Goal: Task Accomplishment & Management: Manage account settings

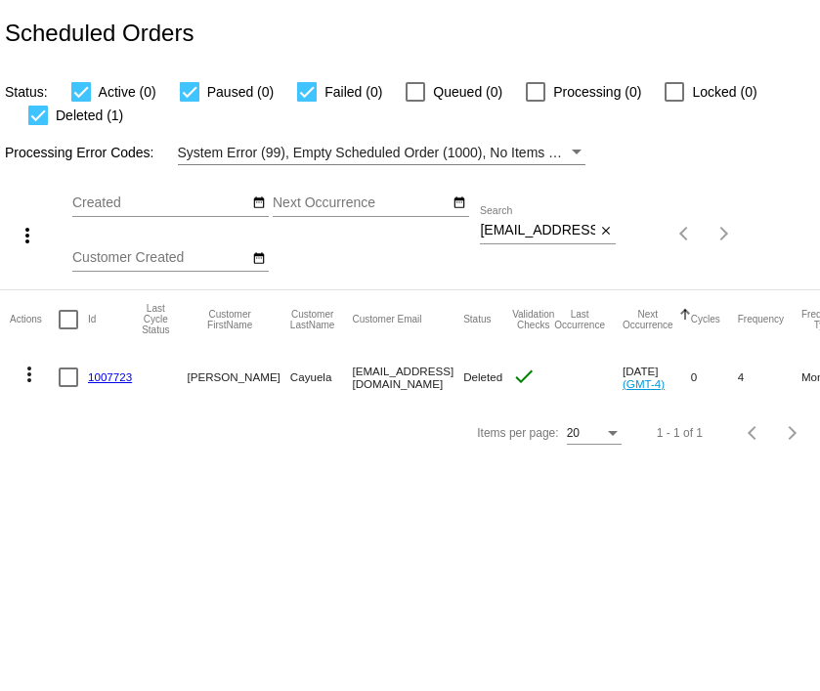
click at [537, 219] on div "[EMAIL_ADDRESS][DOMAIN_NAME] Search" at bounding box center [537, 225] width 115 height 38
click at [537, 233] on input "[EMAIL_ADDRESS][DOMAIN_NAME]" at bounding box center [537, 231] width 115 height 16
paste input "bullainnilda"
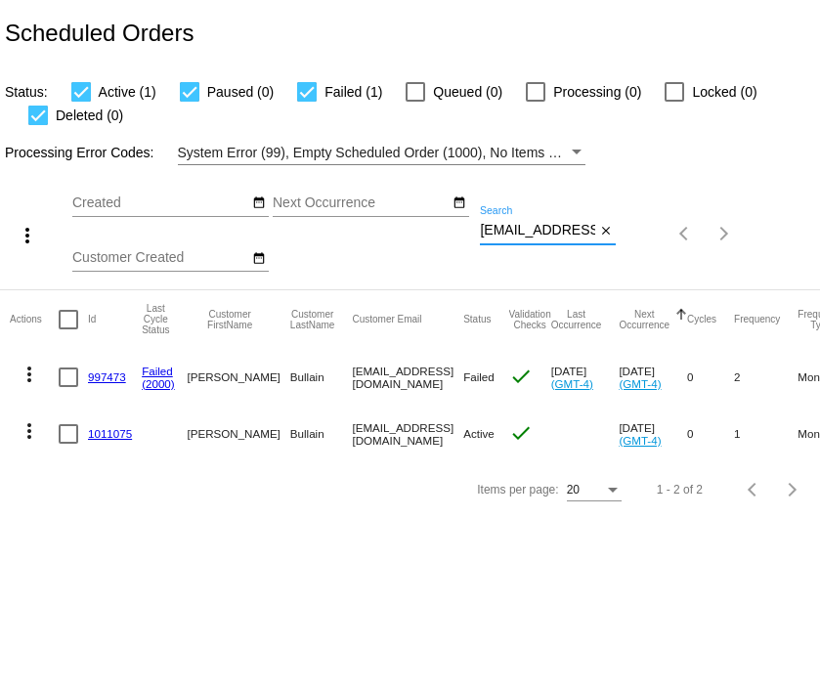
type input "[EMAIL_ADDRESS][DOMAIN_NAME]"
click at [31, 378] on mat-icon "more_vert" at bounding box center [29, 374] width 23 height 23
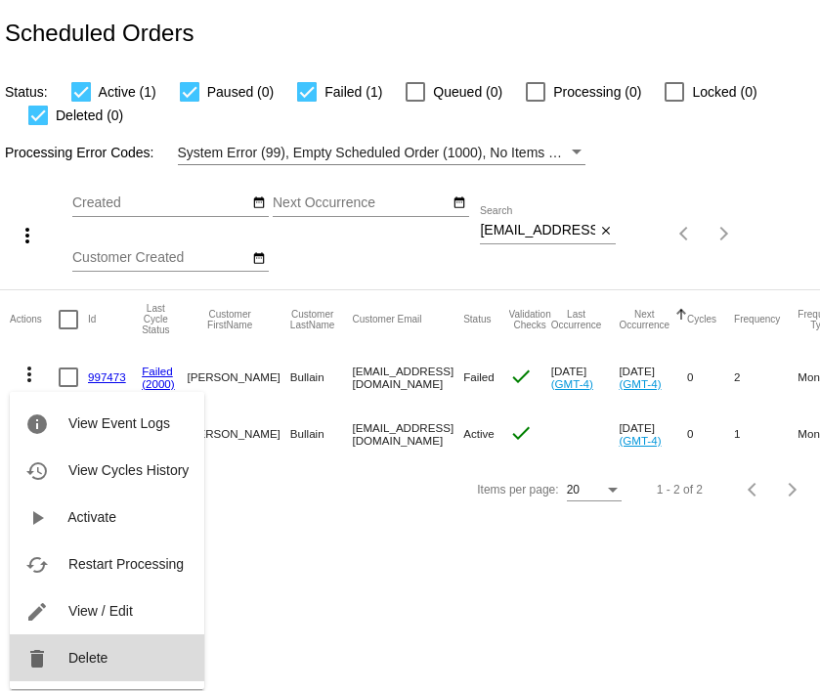
click at [93, 657] on span "Delete" at bounding box center [87, 658] width 39 height 16
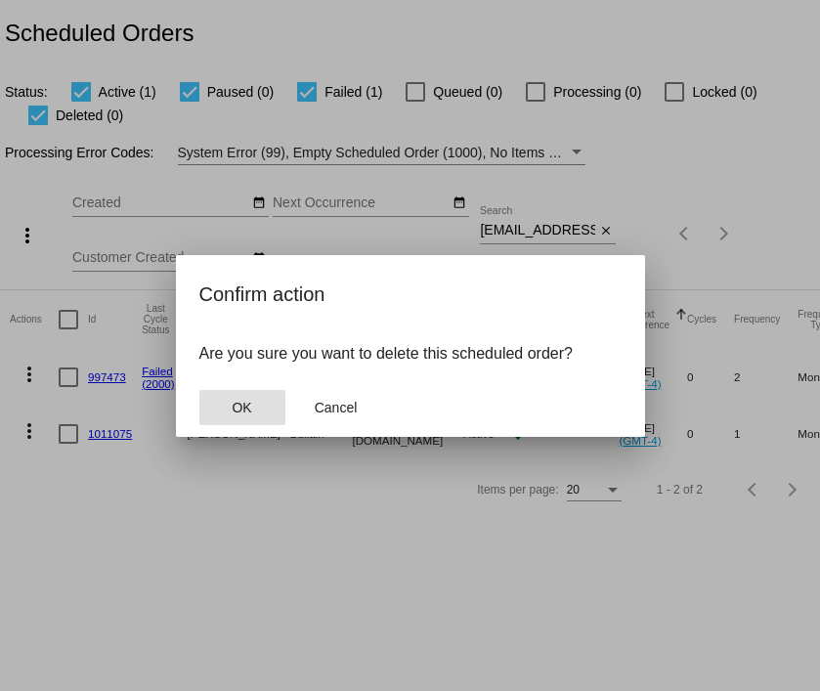
click at [240, 412] on span "OK" at bounding box center [242, 408] width 20 height 16
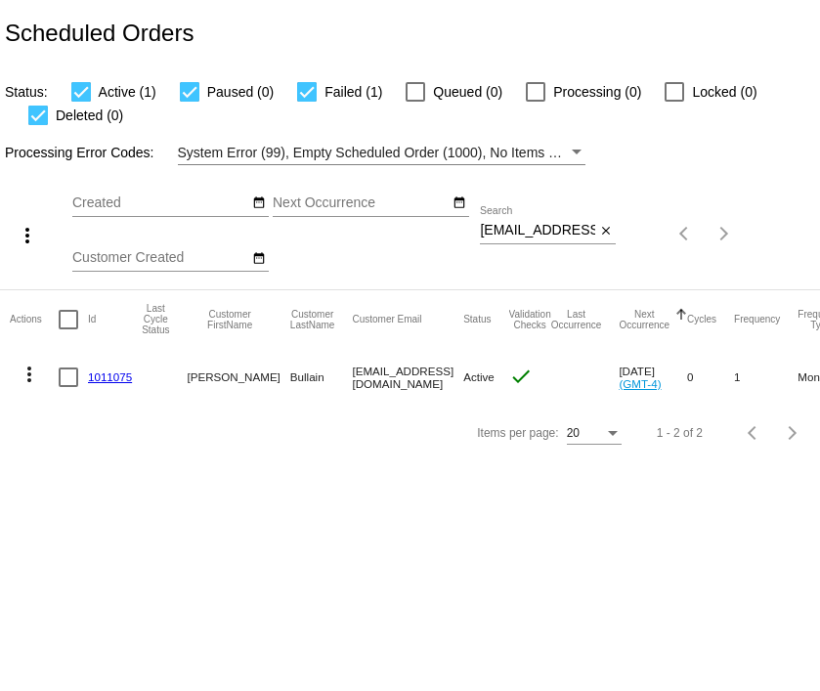
click at [98, 374] on link "1011075" at bounding box center [110, 376] width 44 height 13
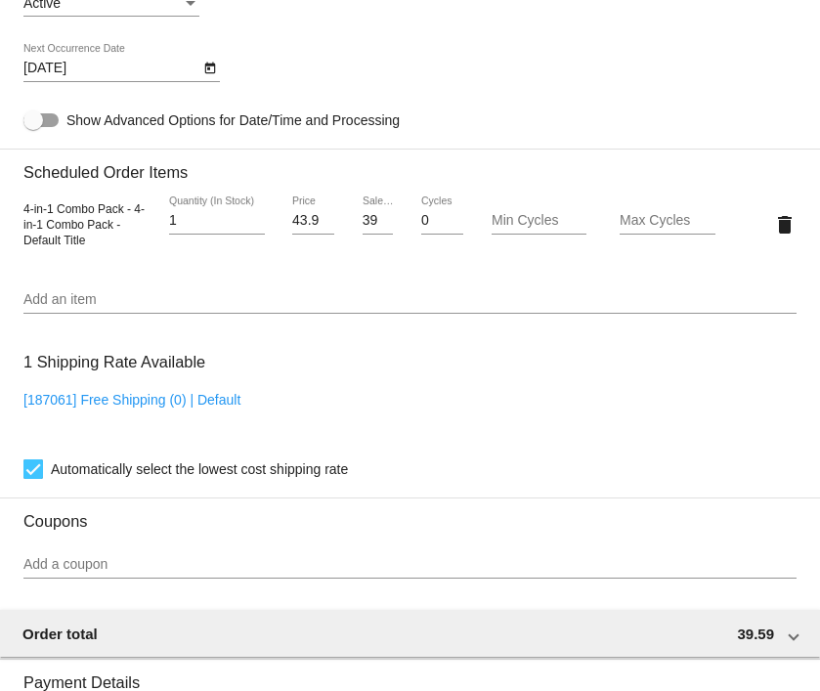
scroll to position [1140, 0]
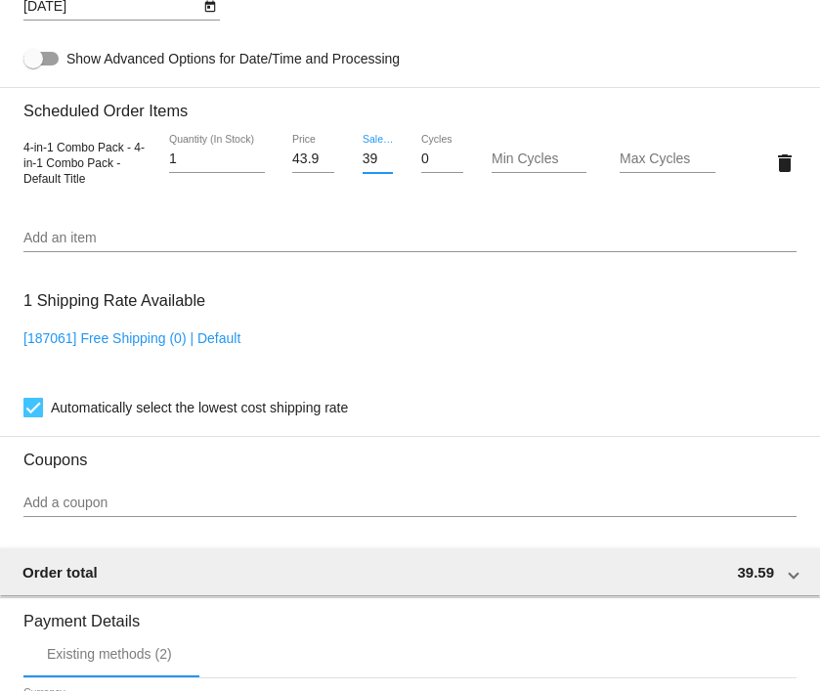
click at [370, 167] on input "39.59" at bounding box center [378, 159] width 31 height 16
type input "35.59"
click at [394, 203] on mat-card "Customer 6182484: [PERSON_NAME] [EMAIL_ADDRESS][DOMAIN_NAME] Customer Shipping …" at bounding box center [410, 124] width 820 height 1969
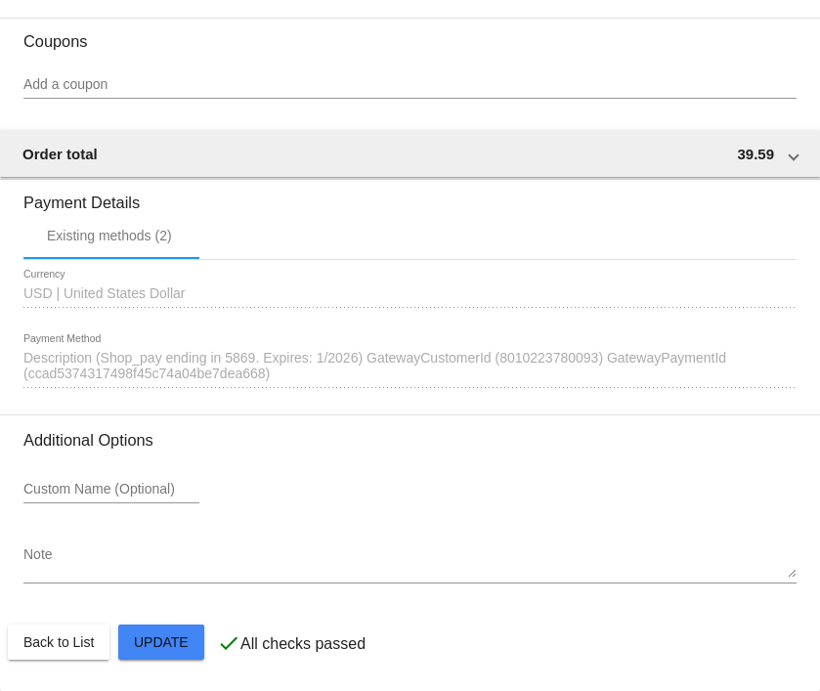
scroll to position [1569, 0]
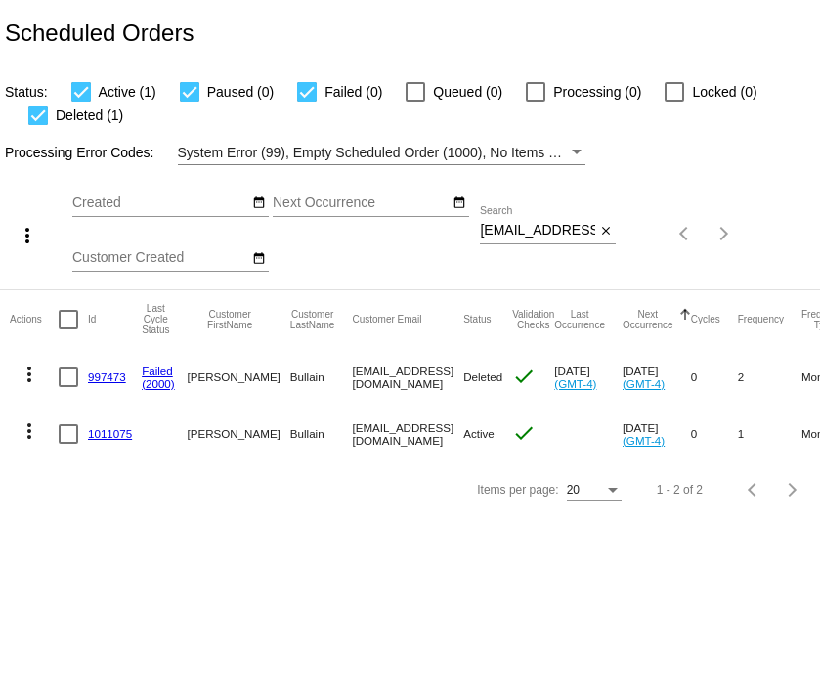
click at [535, 230] on input "[EMAIL_ADDRESS][DOMAIN_NAME]" at bounding box center [537, 231] width 115 height 16
paste input "janine.johnson24"
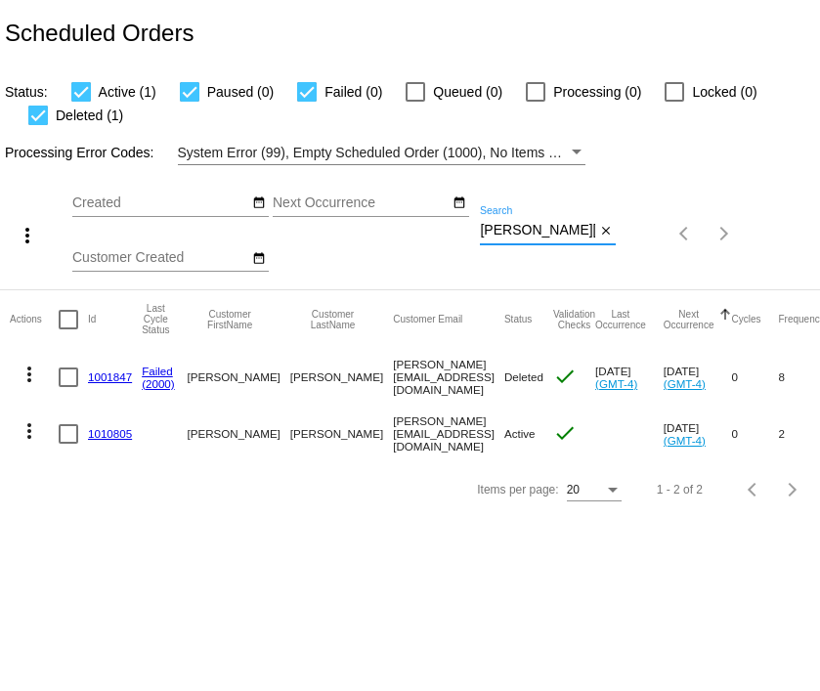
type input "janine.johnson24@gmail.com"
click at [29, 376] on mat-icon "more_vert" at bounding box center [29, 374] width 23 height 23
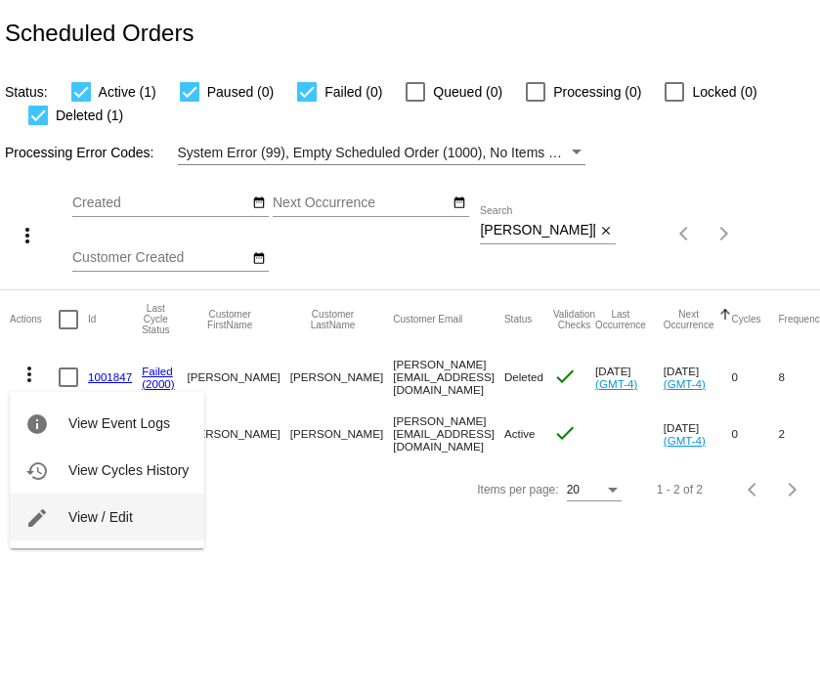
click at [60, 518] on button "edit View / Edit" at bounding box center [107, 517] width 194 height 47
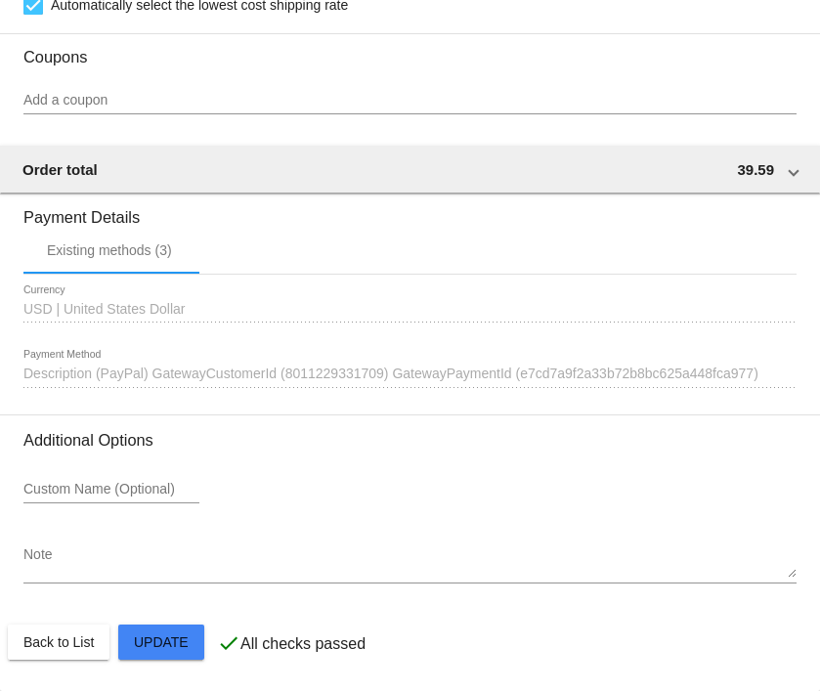
scroll to position [1773, 0]
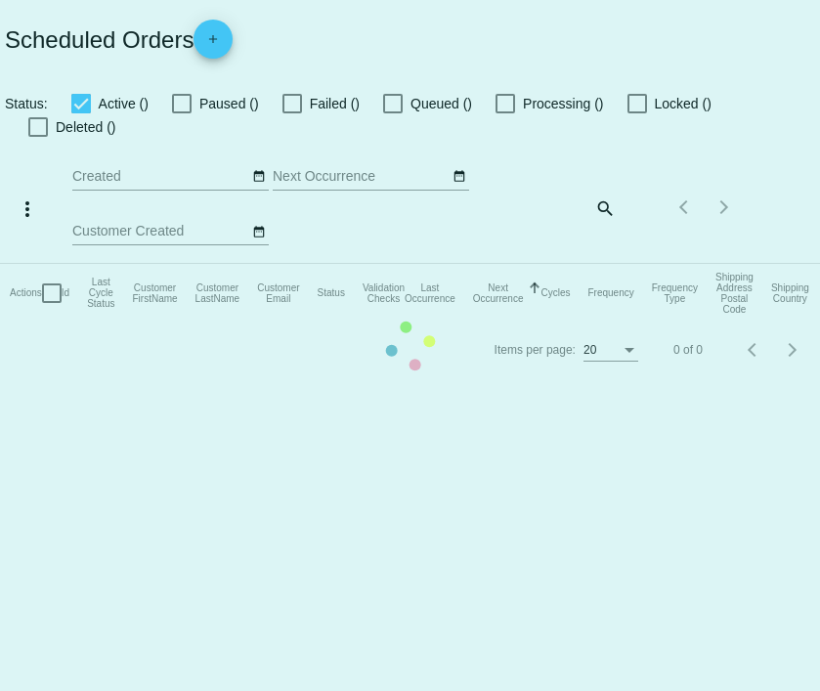
checkbox input "true"
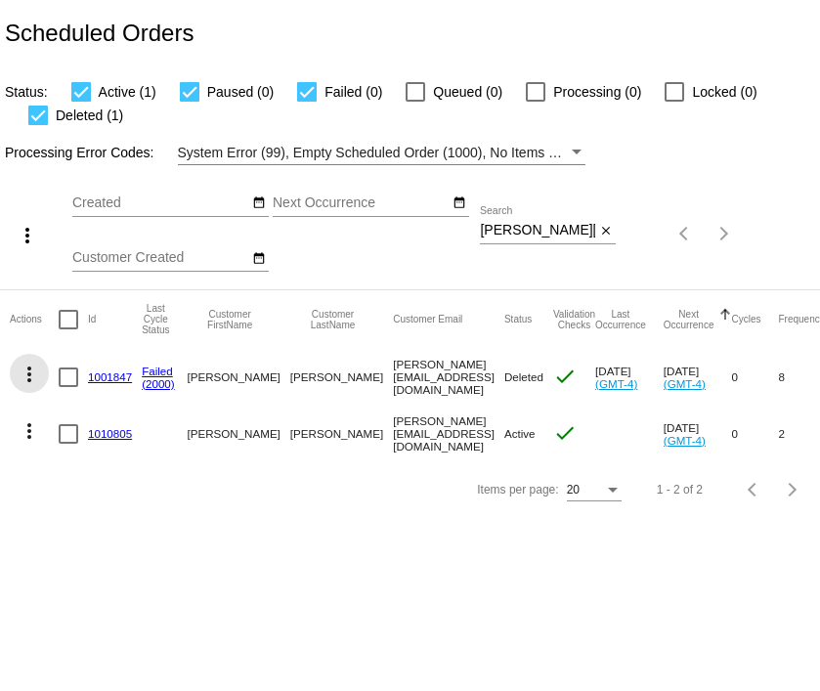
click at [28, 367] on mat-icon "more_vert" at bounding box center [29, 374] width 23 height 23
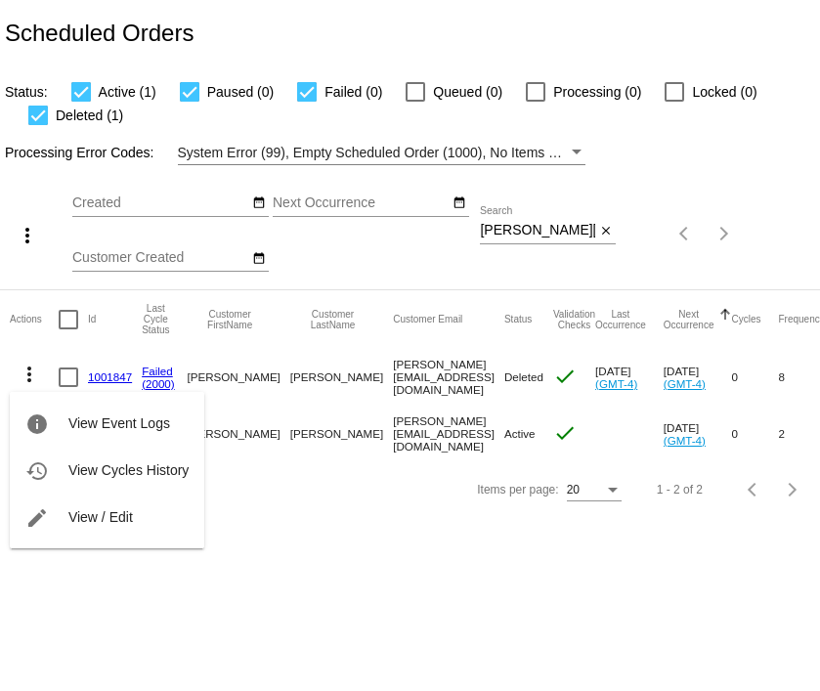
click at [52, 658] on div at bounding box center [410, 345] width 820 height 691
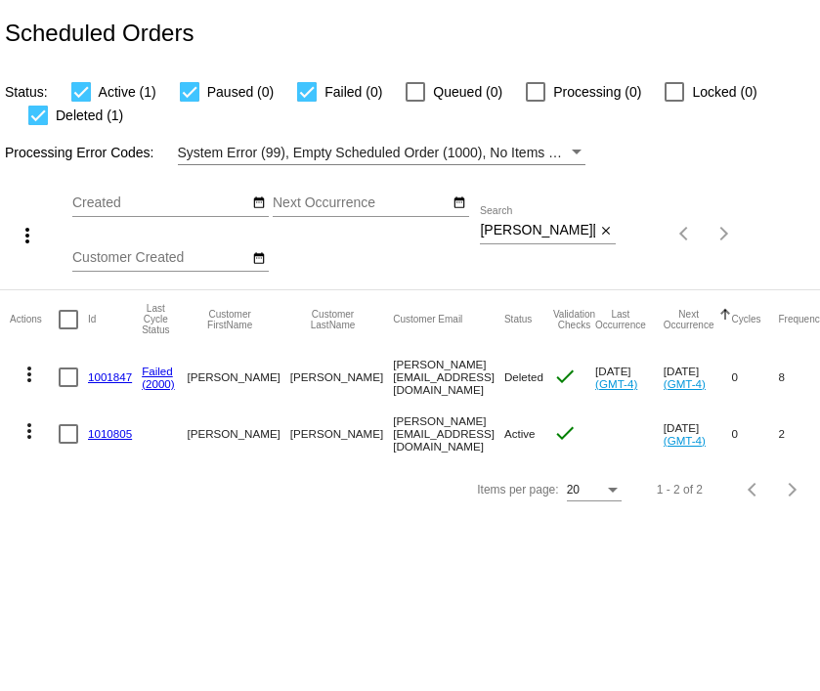
click at [107, 436] on link "1010805" at bounding box center [110, 433] width 44 height 13
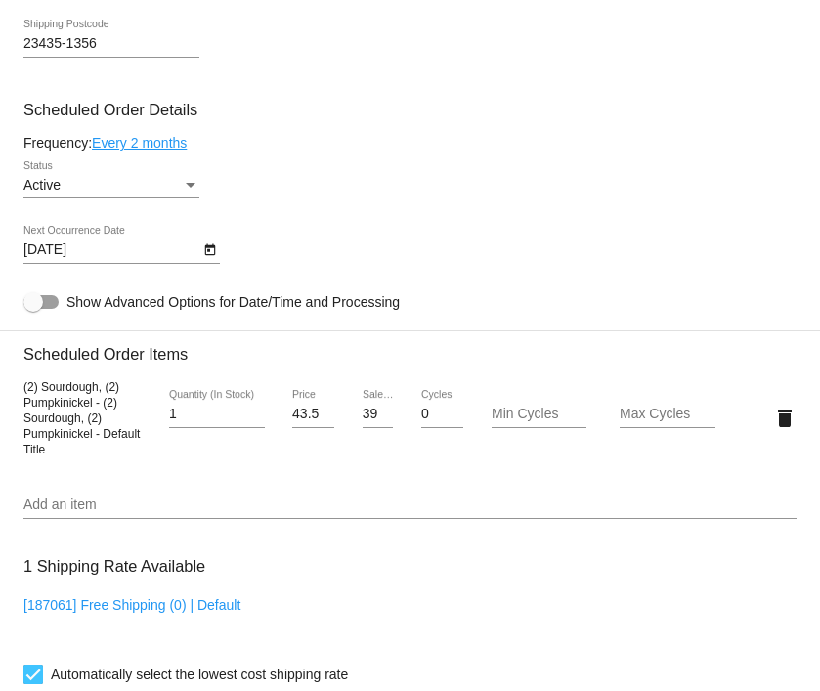
scroll to position [898, 0]
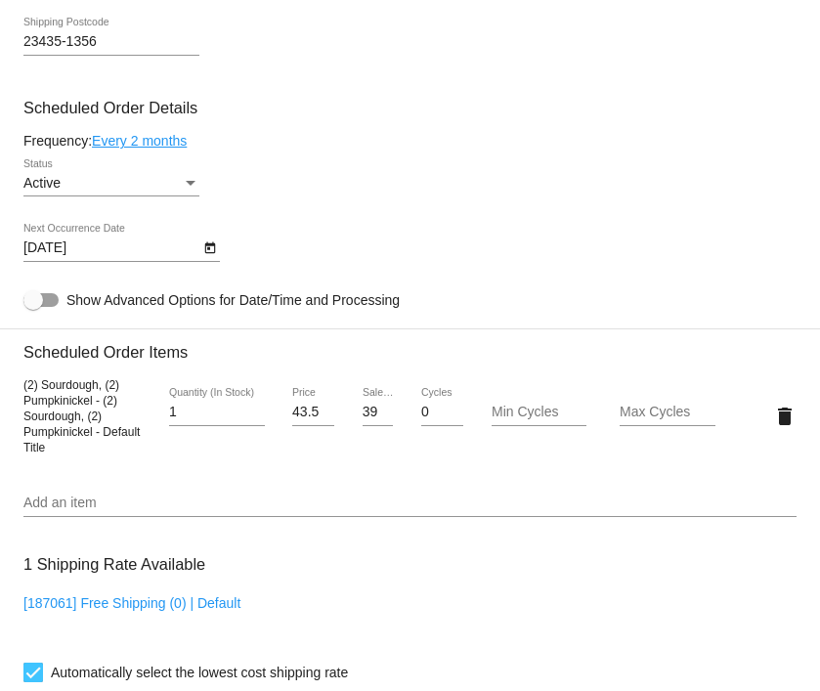
click at [366, 415] on input "39.15" at bounding box center [378, 413] width 31 height 16
click at [366, 420] on input "39.15" at bounding box center [378, 413] width 31 height 16
drag, startPoint x: 366, startPoint y: 420, endPoint x: 381, endPoint y: 413, distance: 17.1
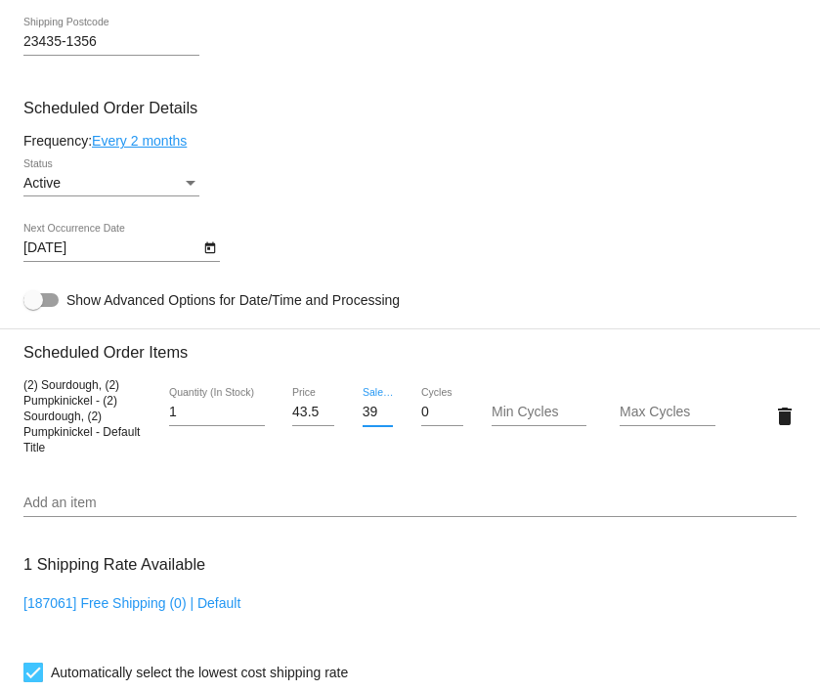
click at [381, 413] on input "39.15" at bounding box center [378, 413] width 31 height 16
type input "35.23"
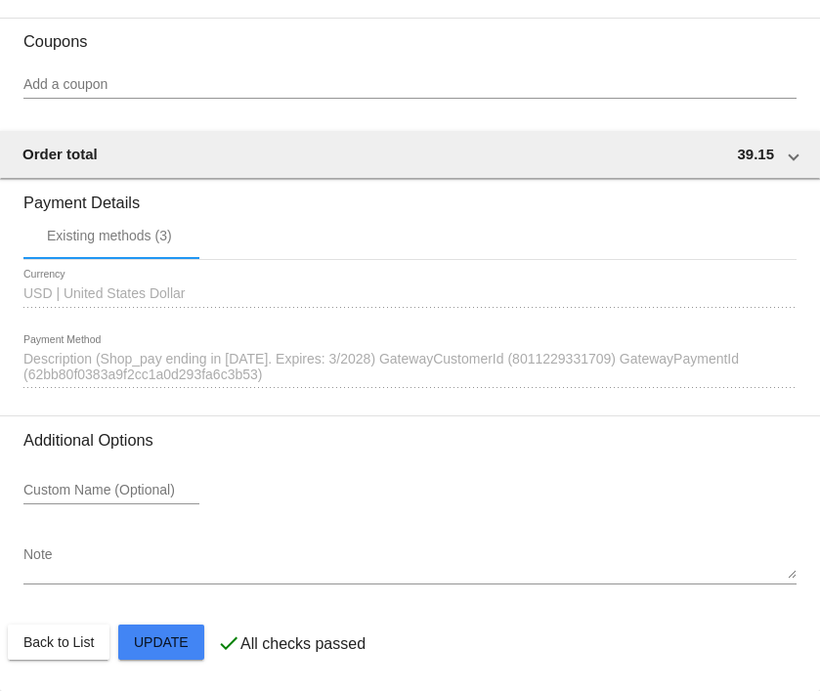
scroll to position [1591, 0]
